Goal: Task Accomplishment & Management: Manage account settings

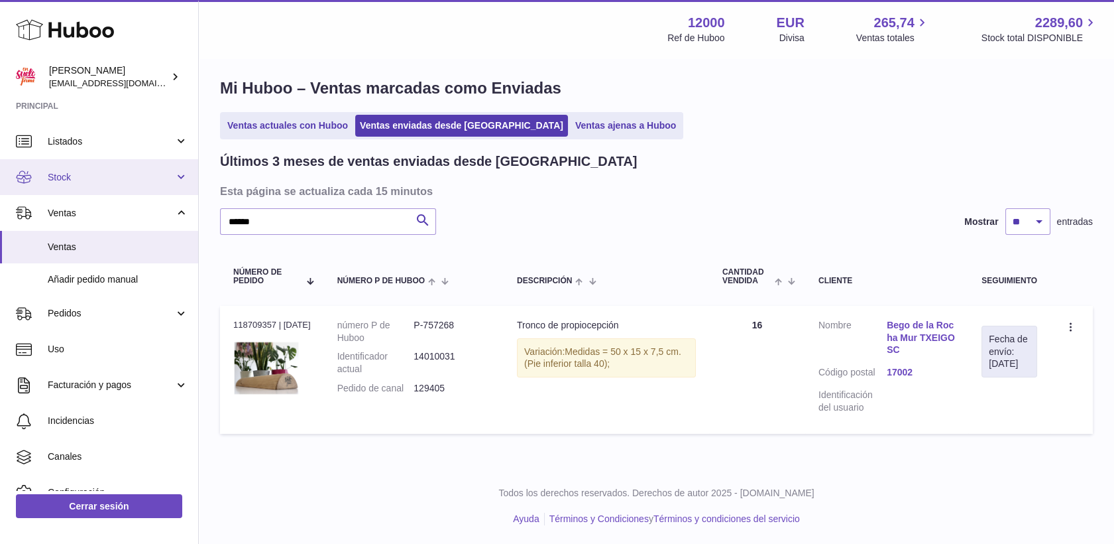
scroll to position [13, 0]
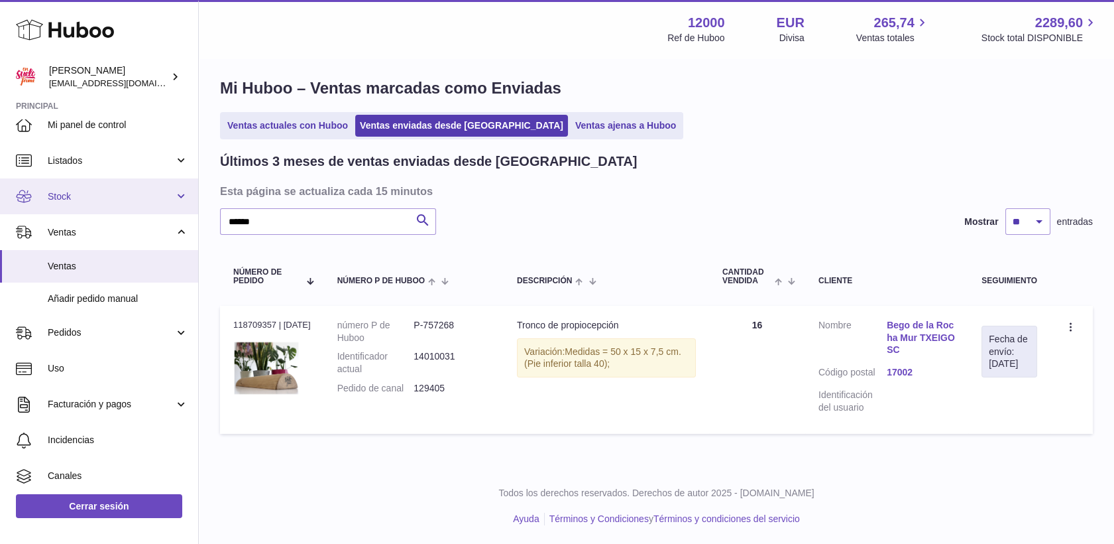
click at [82, 197] on span "Stock" at bounding box center [111, 196] width 127 height 13
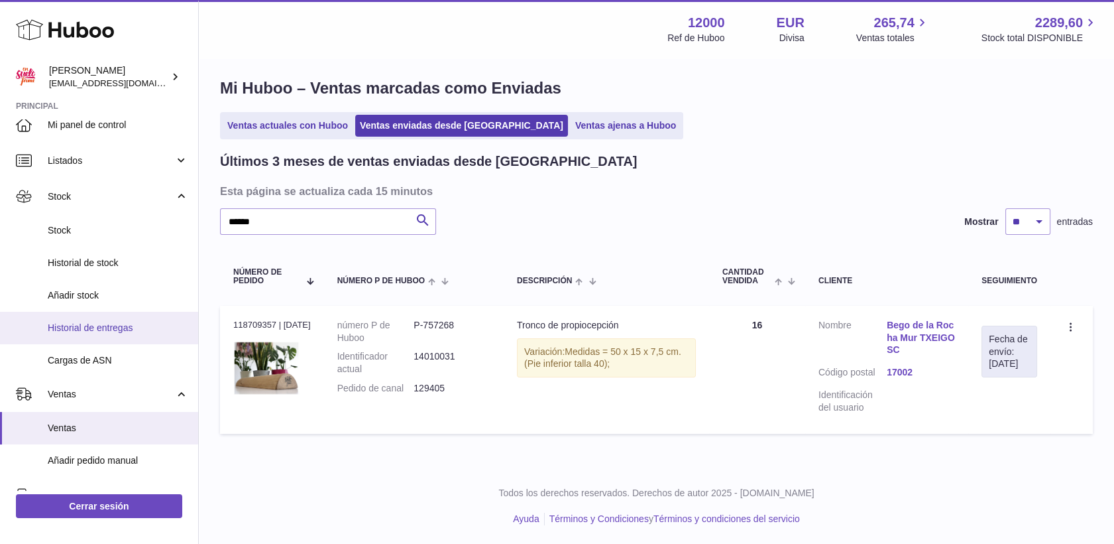
click at [101, 328] on span "Historial de entregas" at bounding box center [118, 328] width 141 height 13
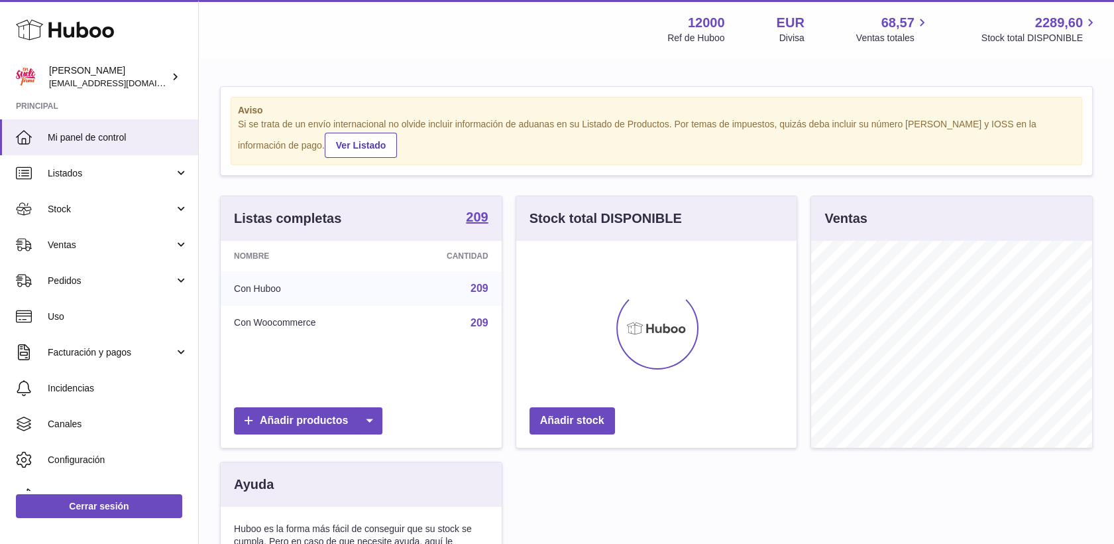
scroll to position [207, 281]
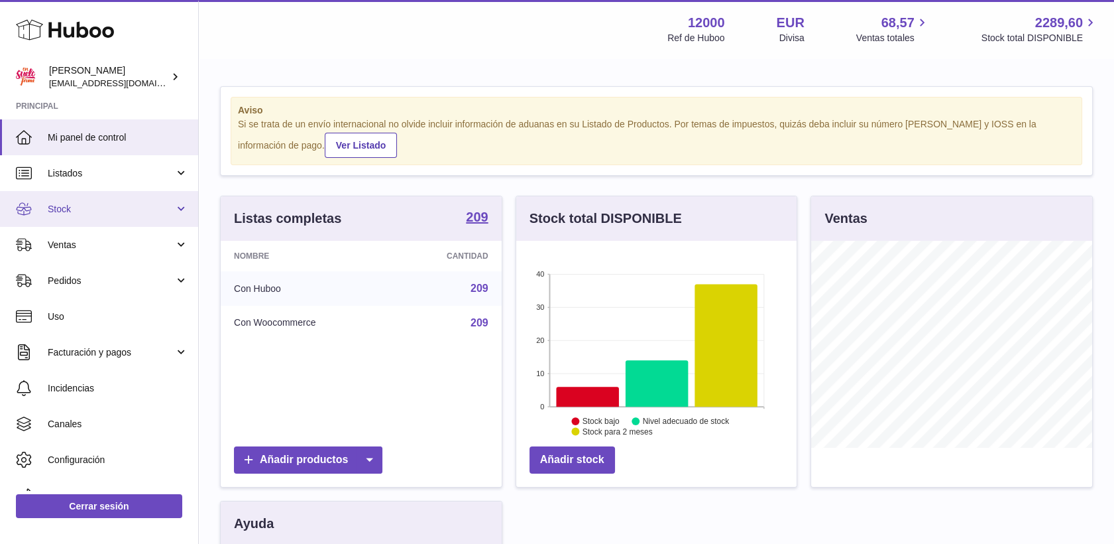
click at [58, 213] on span "Stock" at bounding box center [111, 209] width 127 height 13
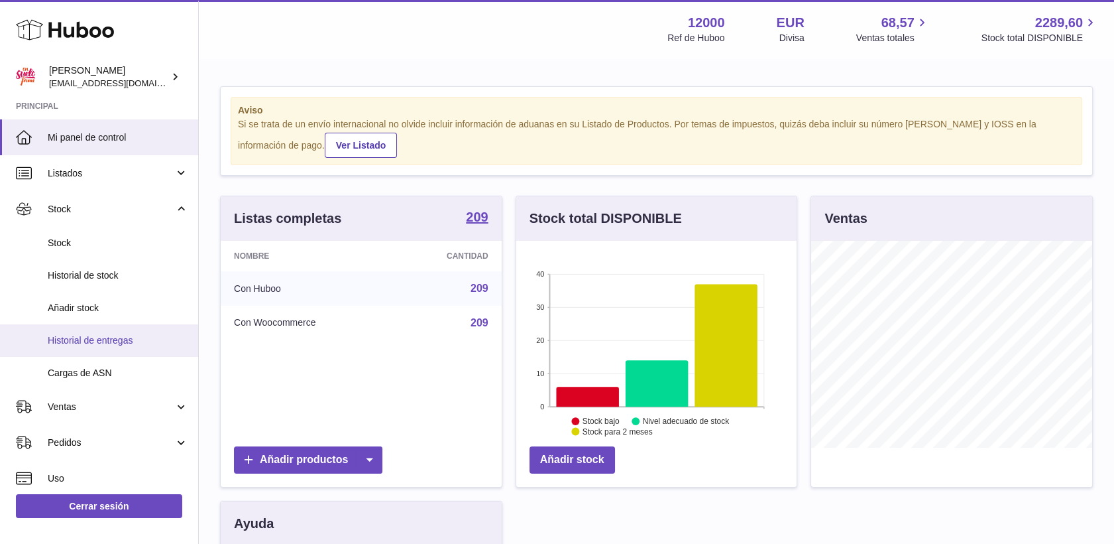
click at [103, 334] on span "Historial de entregas" at bounding box center [118, 340] width 141 height 13
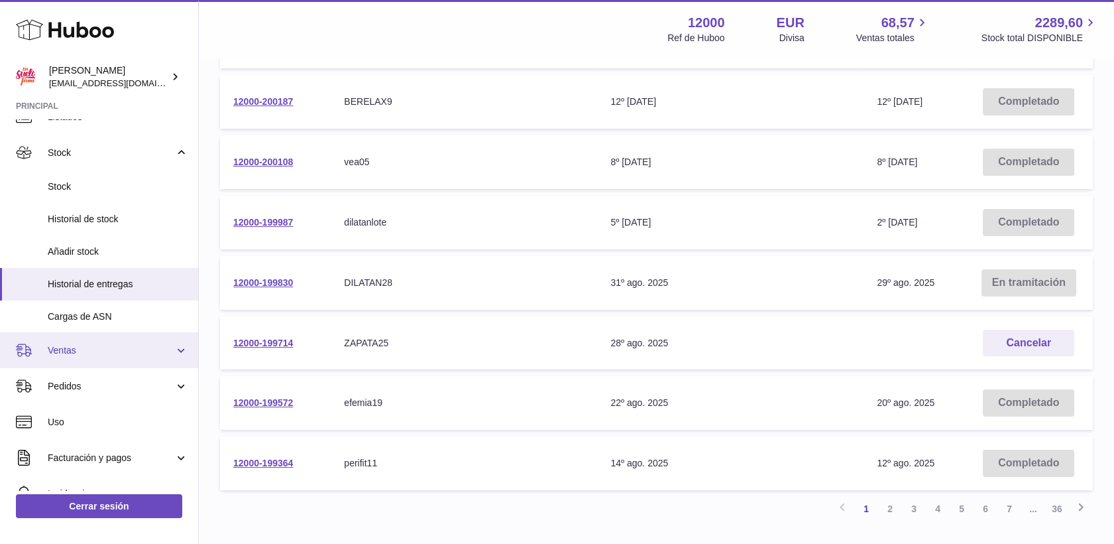
scroll to position [147, 0]
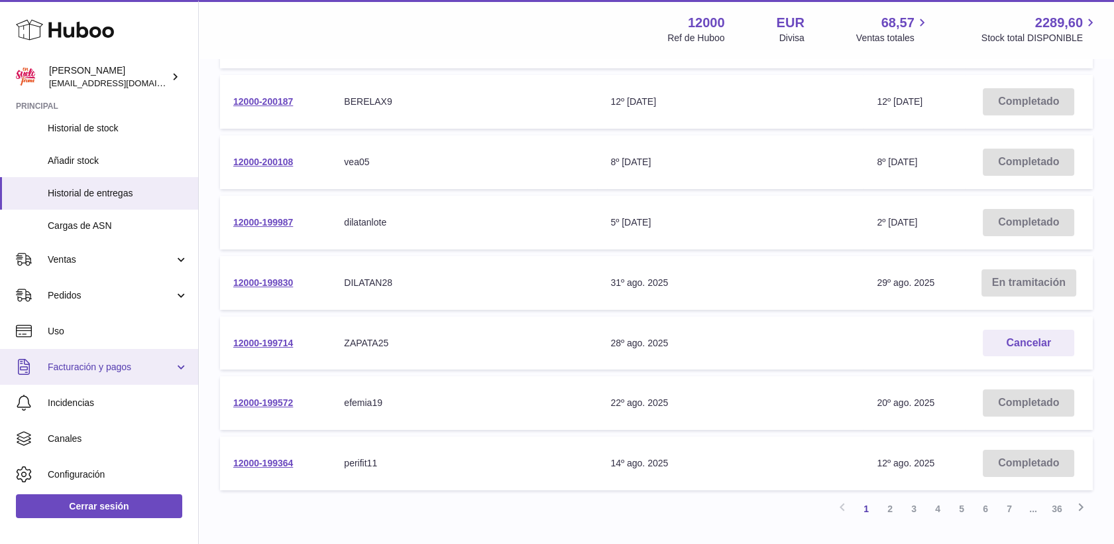
click at [99, 368] on span "Facturación y pagos" at bounding box center [111, 367] width 127 height 13
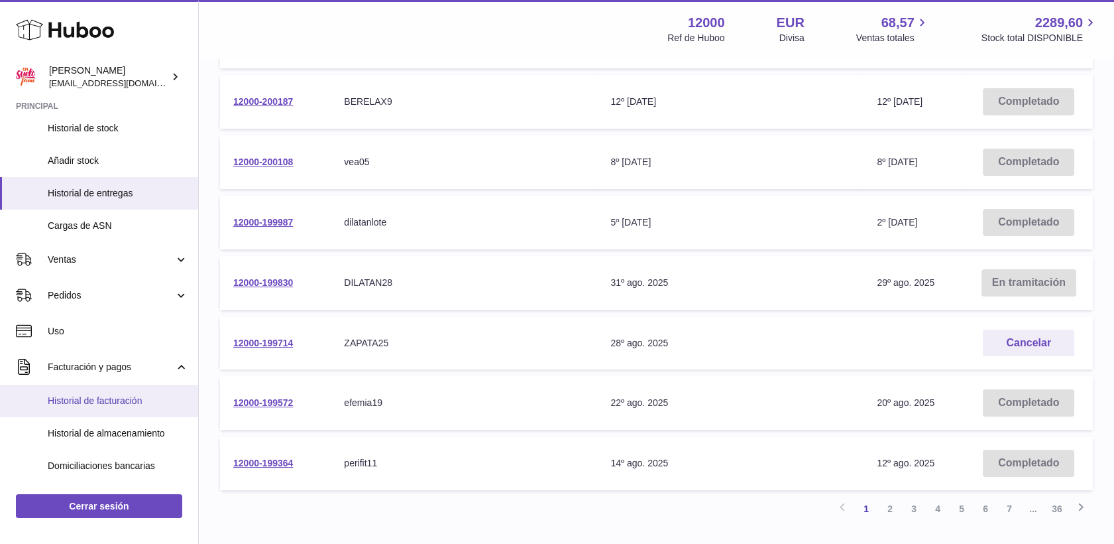
scroll to position [221, 0]
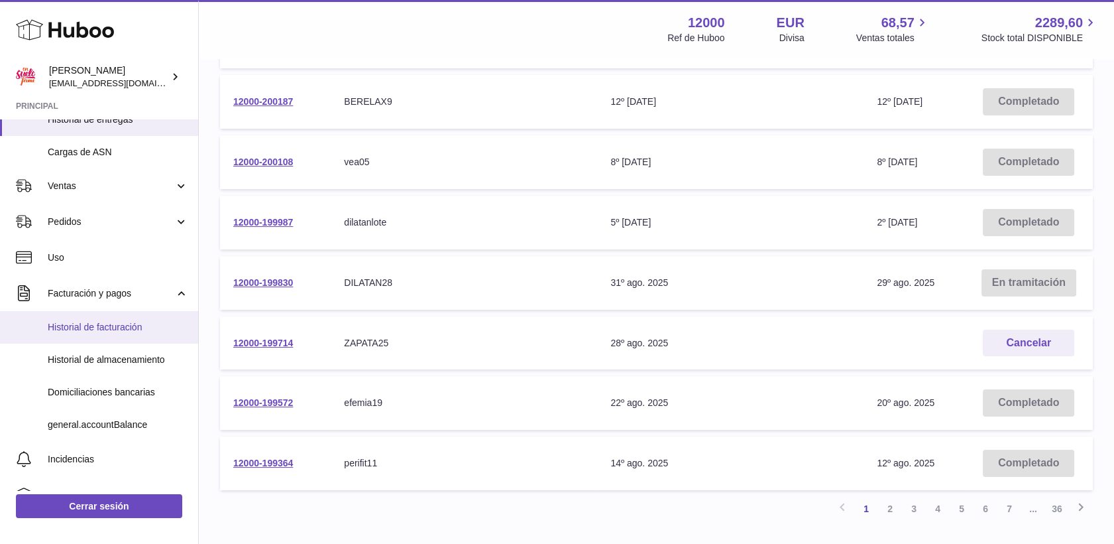
click at [115, 329] on span "Historial de facturación" at bounding box center [118, 327] width 141 height 13
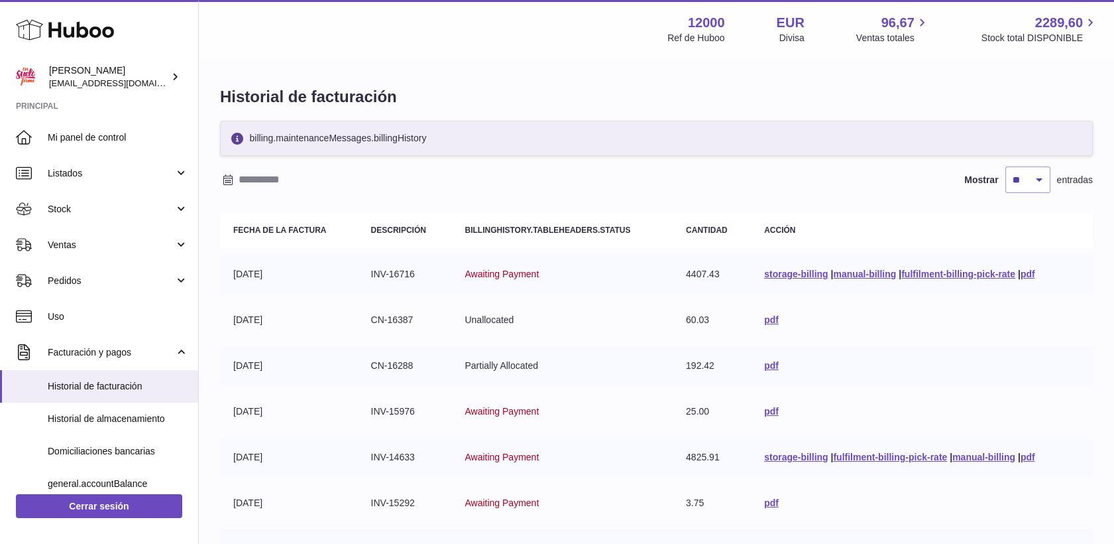
scroll to position [74, 0]
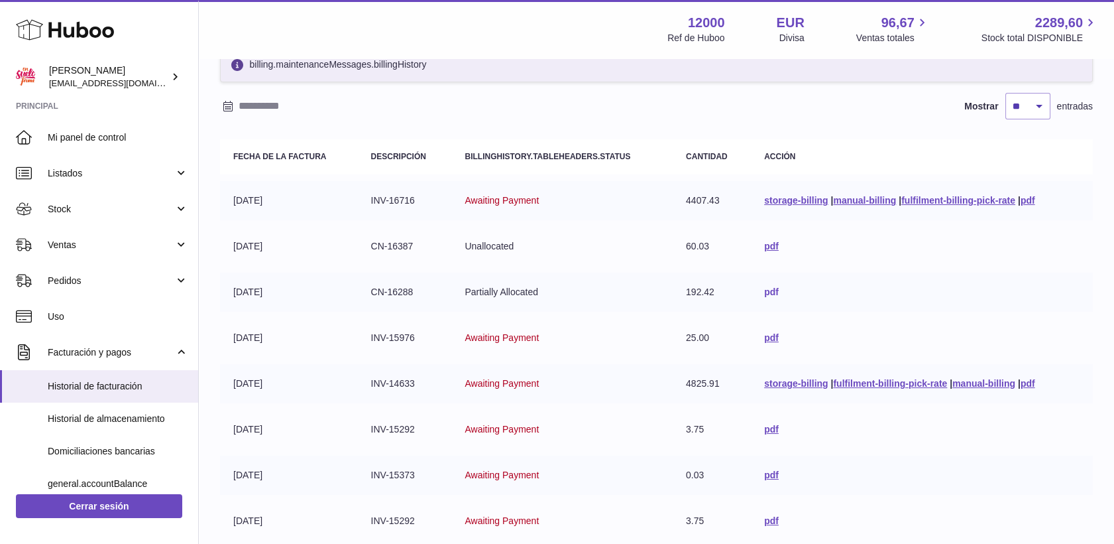
click at [765, 291] on link "pdf" at bounding box center [771, 291] width 15 height 11
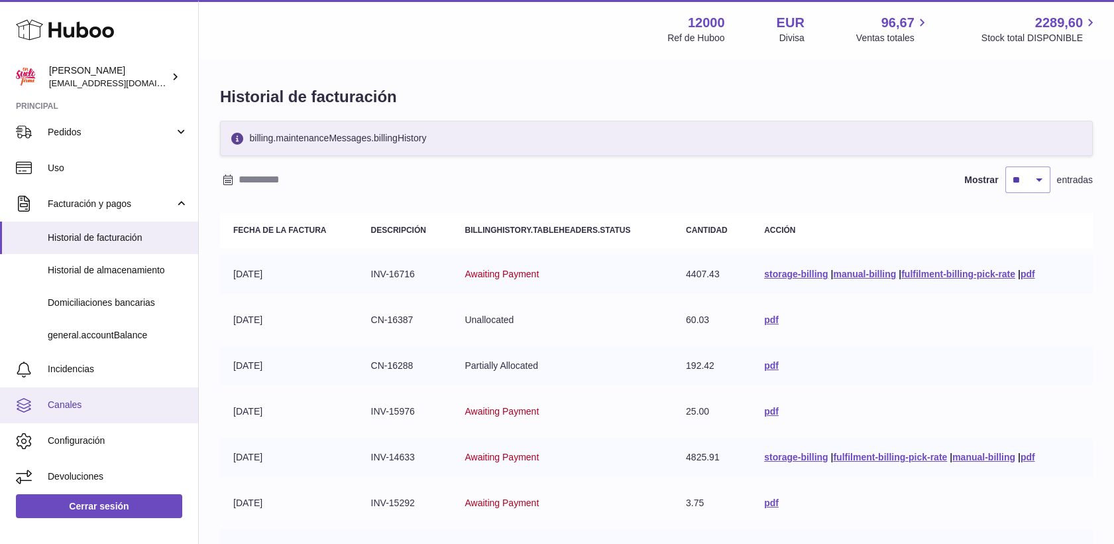
scroll to position [151, 0]
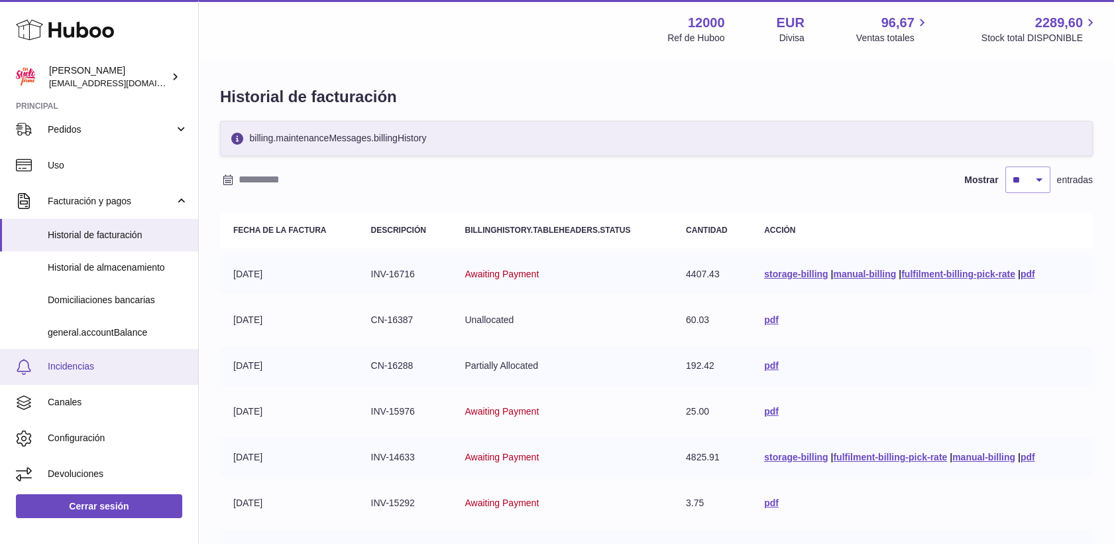
click at [84, 359] on link "Incidencias" at bounding box center [99, 367] width 198 height 36
